Goal: Task Accomplishment & Management: Manage account settings

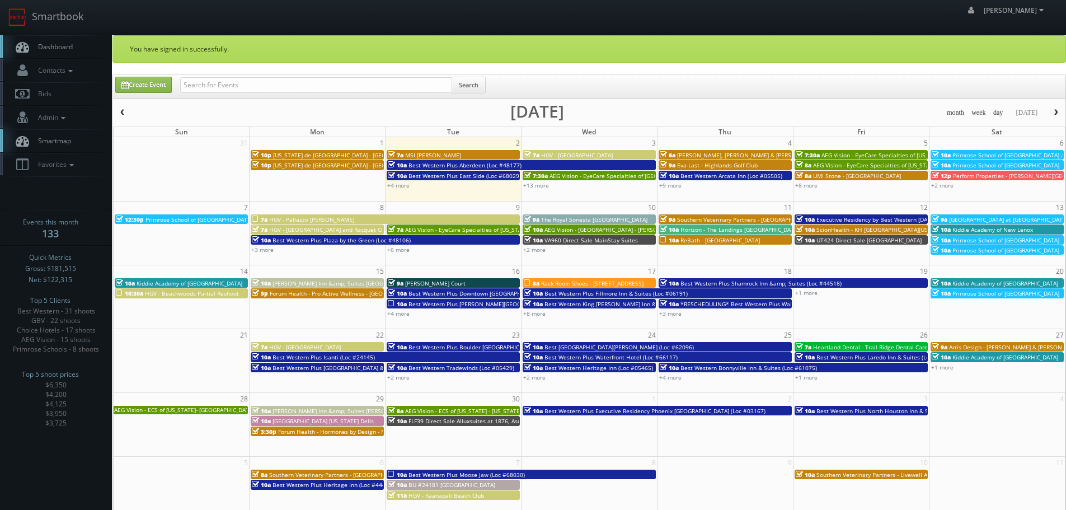
click at [540, 189] on div "+13 more" at bounding box center [588, 185] width 135 height 10
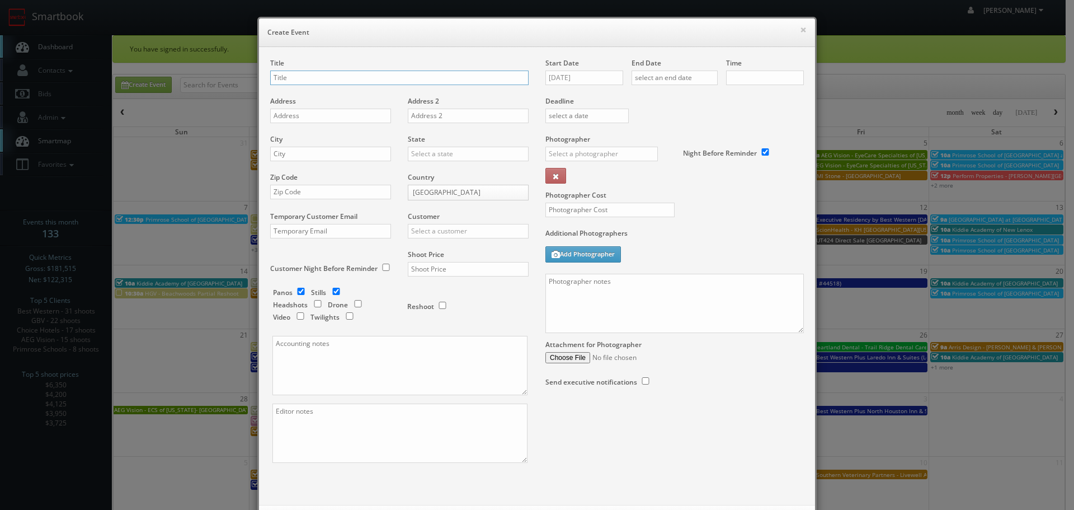
checkbox input "true"
type input "10:00am"
checkbox input "true"
click at [800, 34] on button "×" at bounding box center [803, 30] width 7 height 8
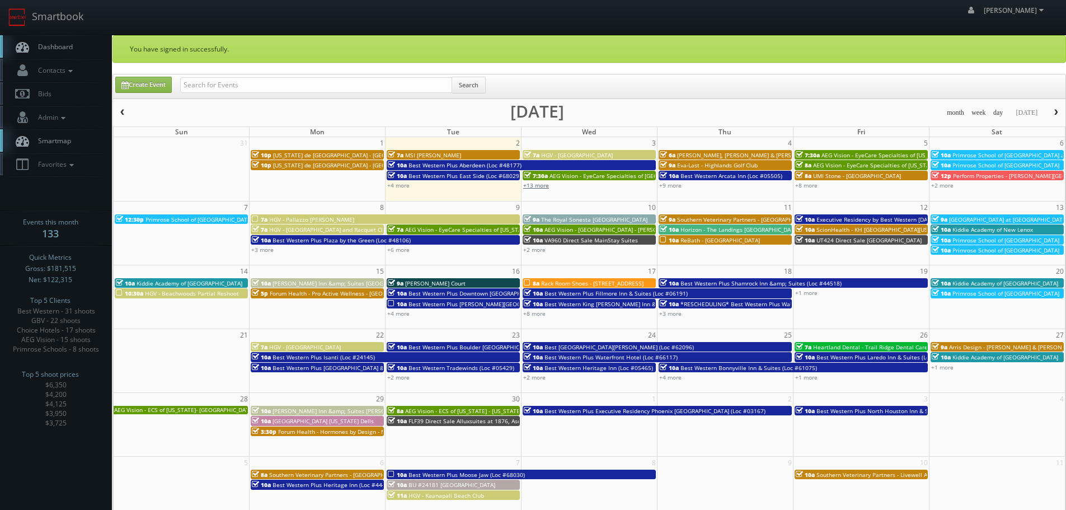
click at [545, 187] on link "+13 more" at bounding box center [536, 185] width 26 height 8
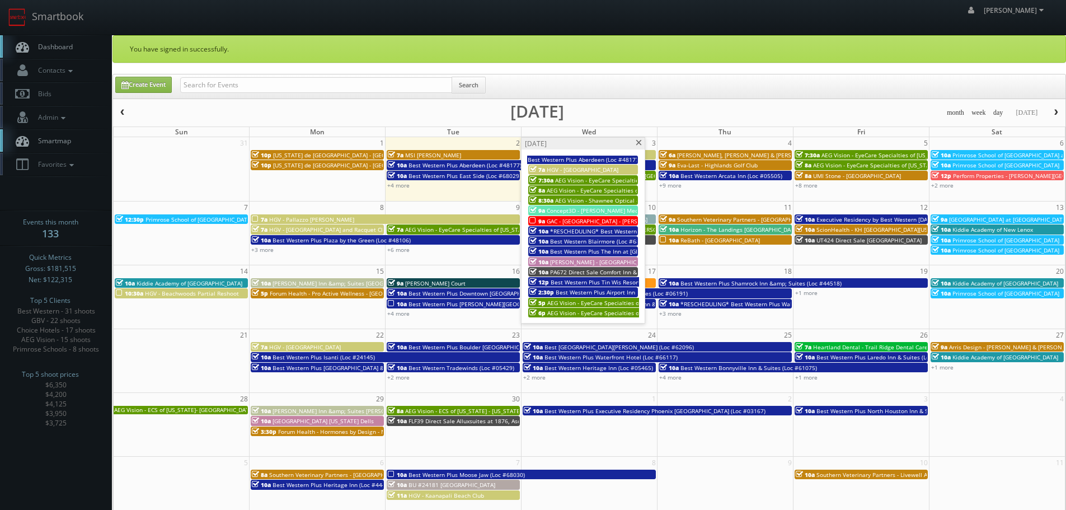
click at [581, 232] on span "*RESCHEDULING* Best Western Plus Red Deer Inn &amp; Suites (Loc #61062)" at bounding box center [655, 231] width 210 height 8
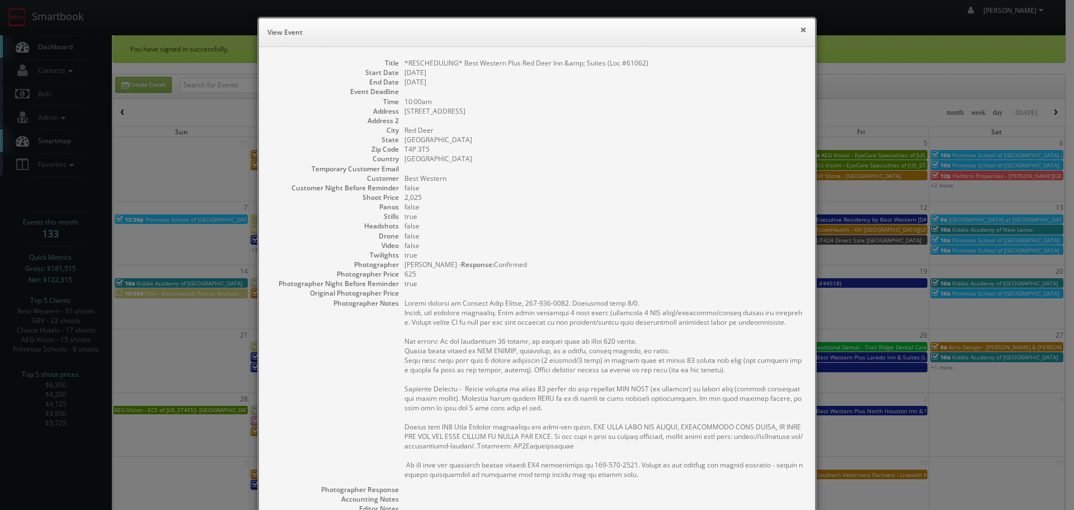
click at [802, 31] on button "×" at bounding box center [803, 30] width 7 height 8
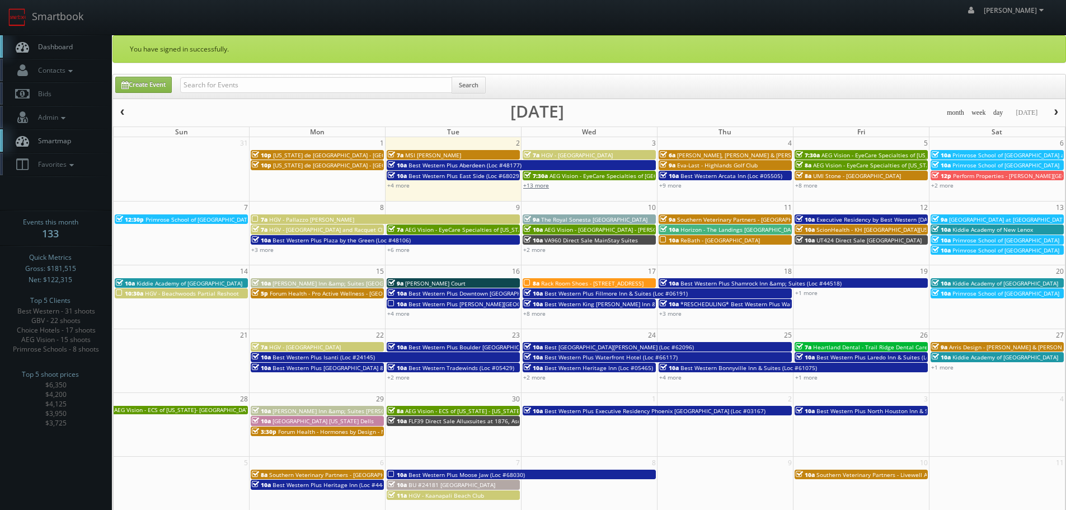
click at [547, 187] on link "+13 more" at bounding box center [536, 185] width 26 height 8
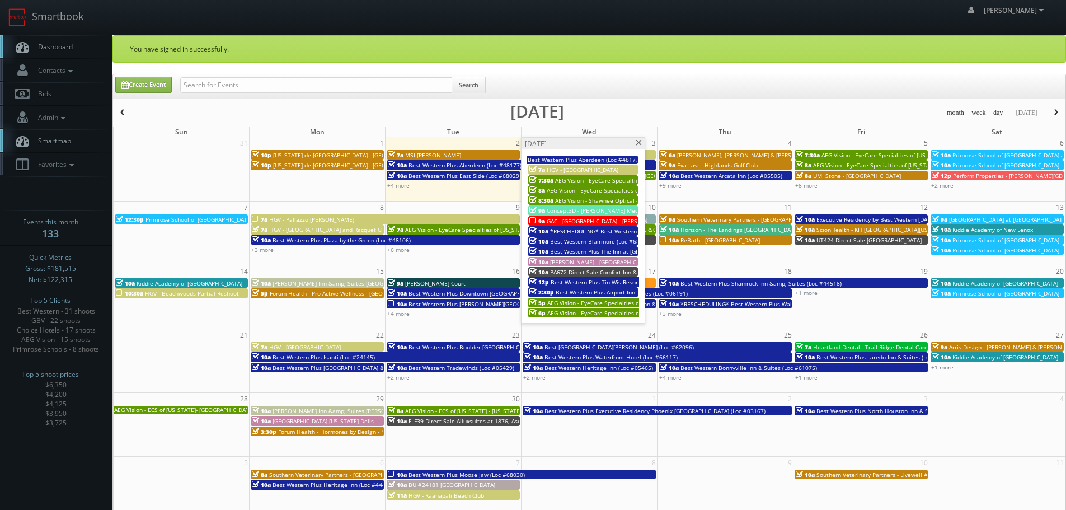
click at [611, 281] on span "Best Western Plus Tin Wis Resort (Loc #62079)" at bounding box center [613, 282] width 126 height 8
